Goal: Obtain resource: Download file/media

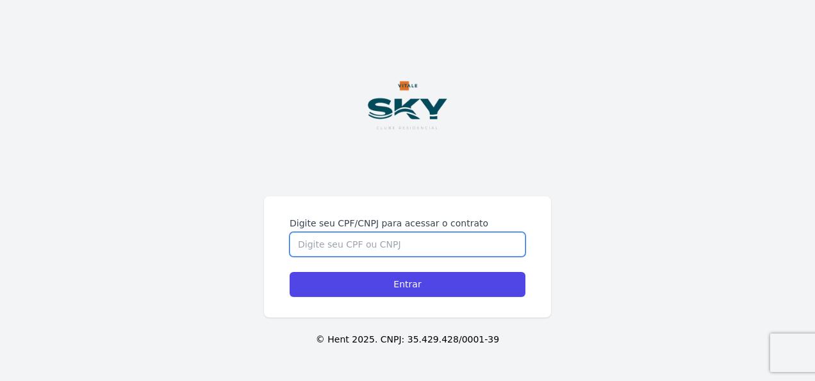
click at [396, 245] on input "Digite seu CPF/CNPJ para acessar o contrato" at bounding box center [408, 244] width 236 height 24
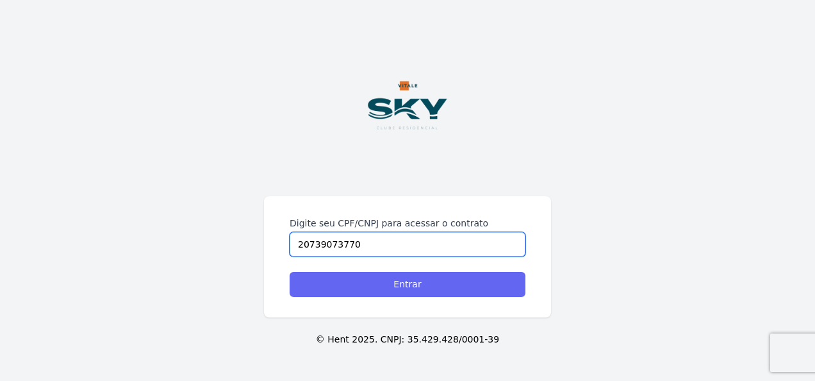
type input "20739073770"
click at [290, 272] on input "Entrar" at bounding box center [408, 284] width 236 height 25
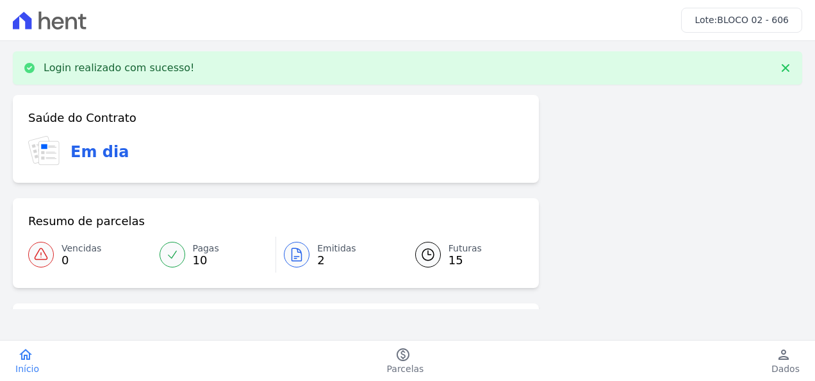
click at [331, 249] on span "Emitidas" at bounding box center [336, 248] width 39 height 13
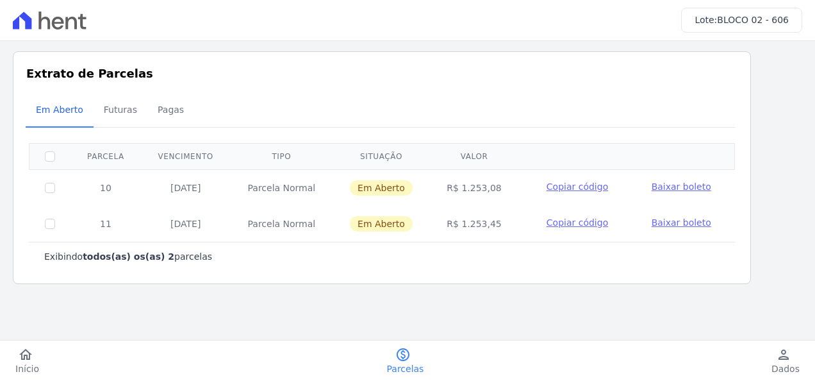
click at [678, 183] on span "Baixar boleto" at bounding box center [682, 186] width 60 height 10
